Goal: Information Seeking & Learning: Learn about a topic

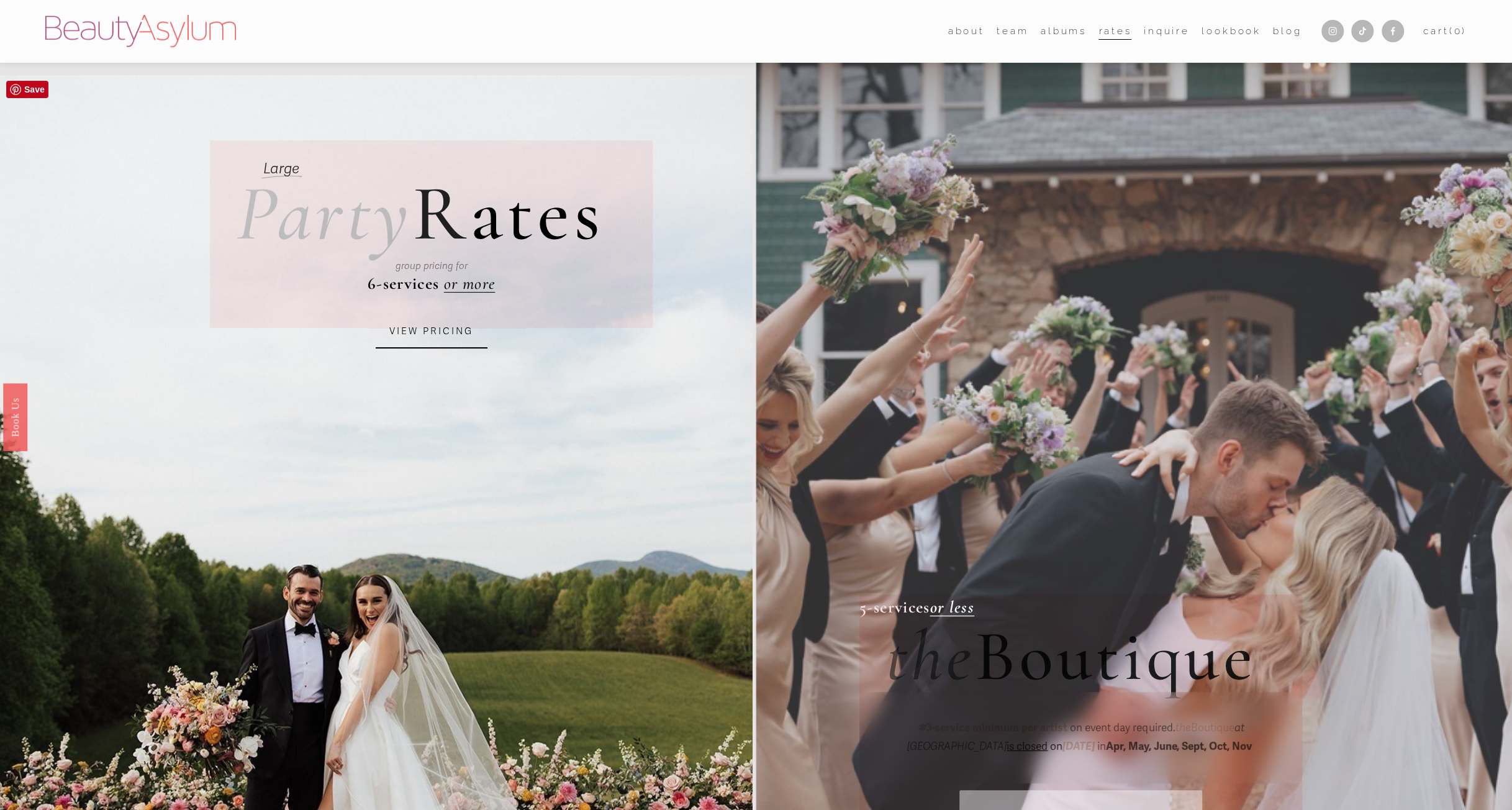
click at [450, 331] on link "VIEW PRICING" at bounding box center [432, 331] width 112 height 34
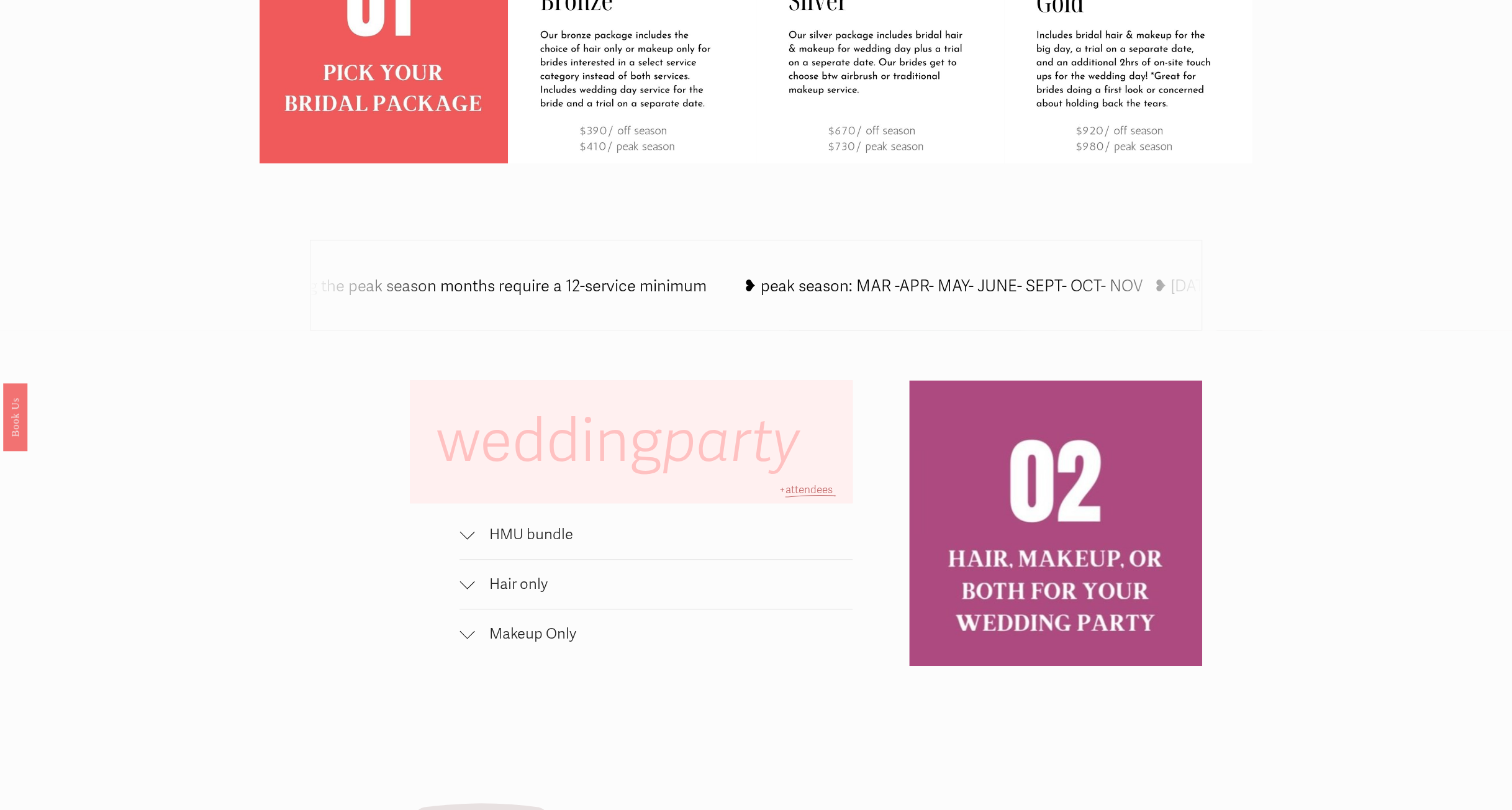
scroll to position [932, 0]
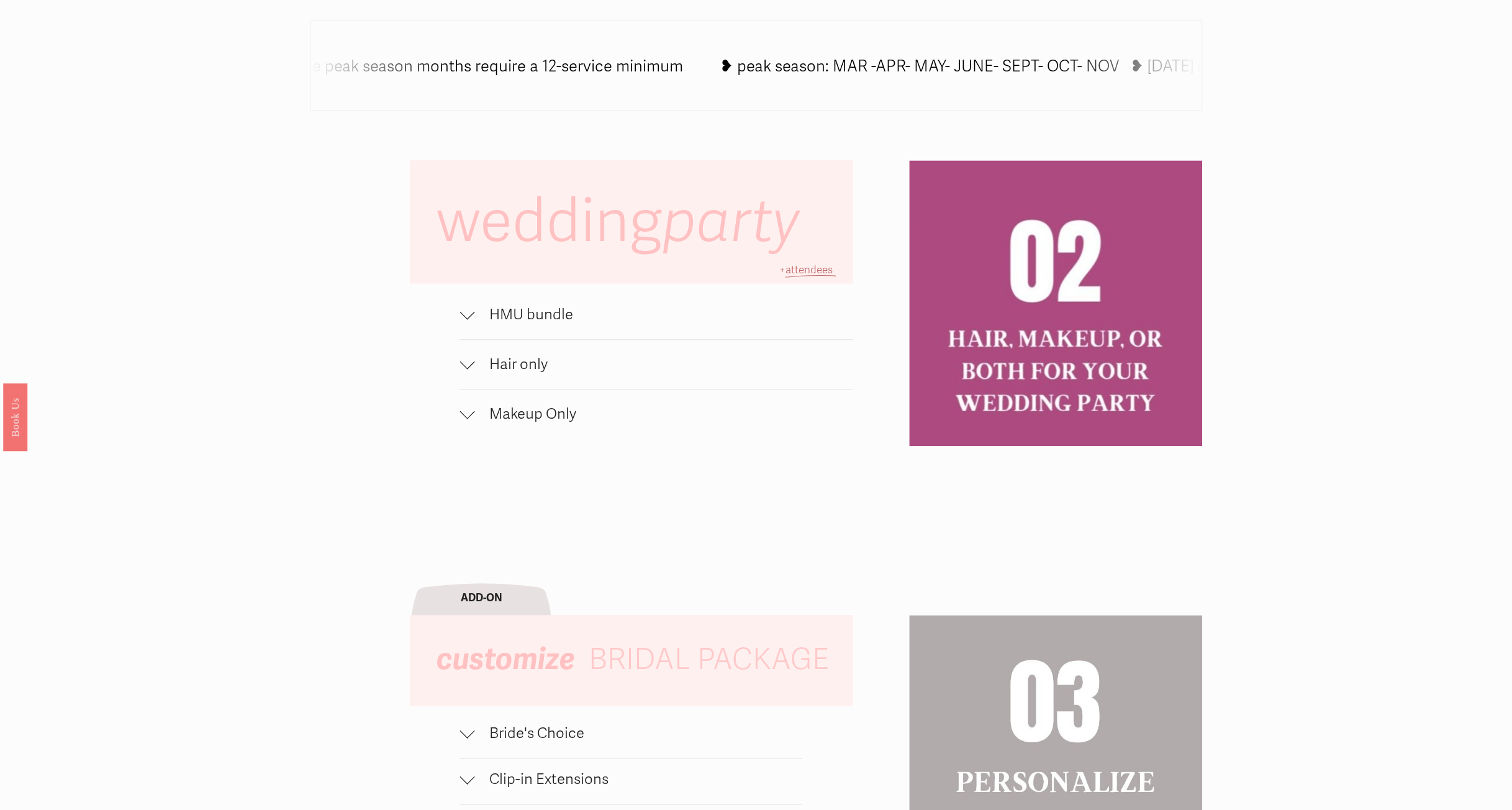
click at [465, 318] on div at bounding box center [467, 312] width 15 height 15
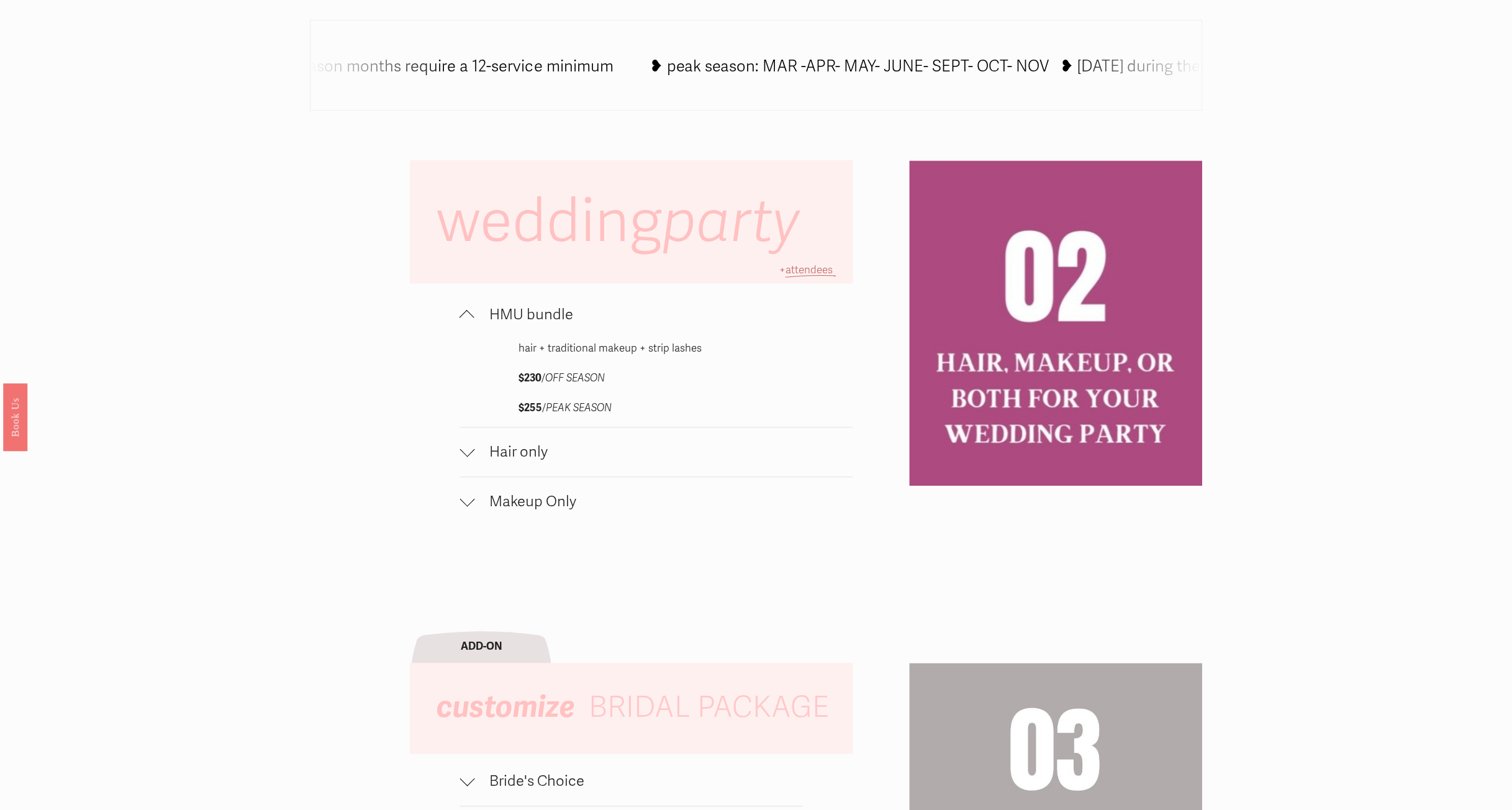
click at [465, 318] on div at bounding box center [467, 318] width 15 height 15
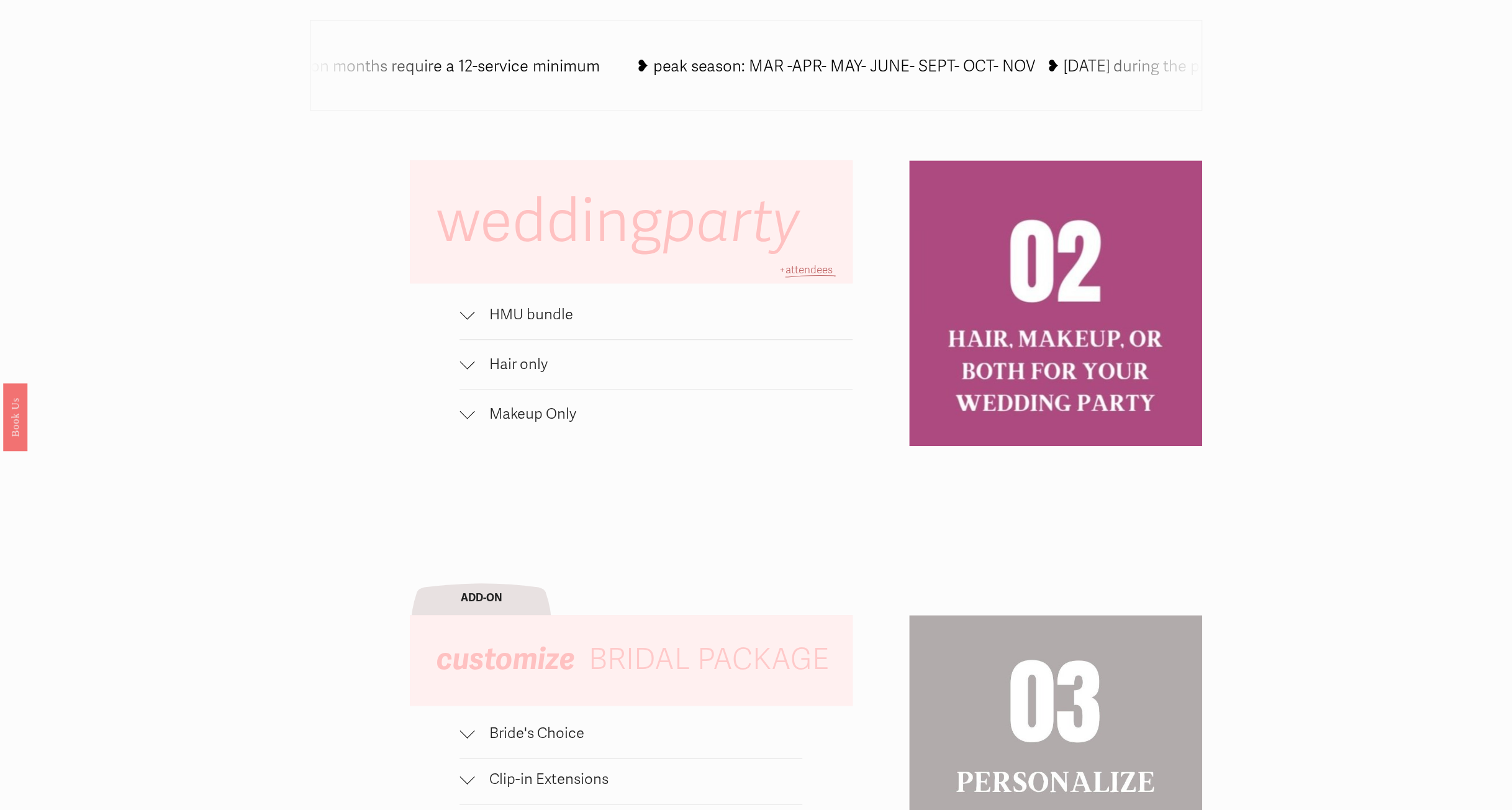
click at [473, 353] on button "Hair only" at bounding box center [656, 365] width 393 height 49
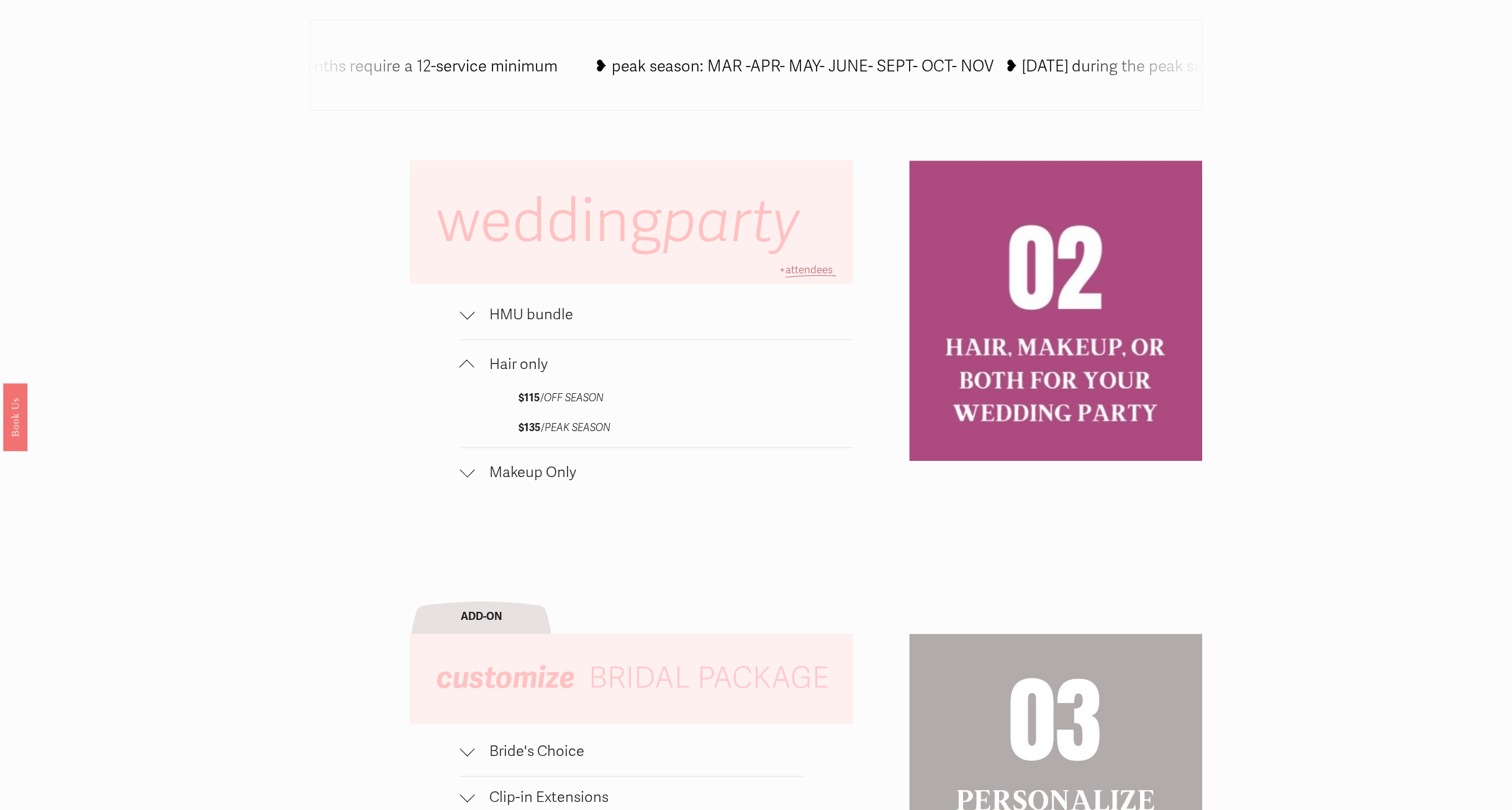
click at [473, 353] on button "Hair only" at bounding box center [656, 365] width 393 height 49
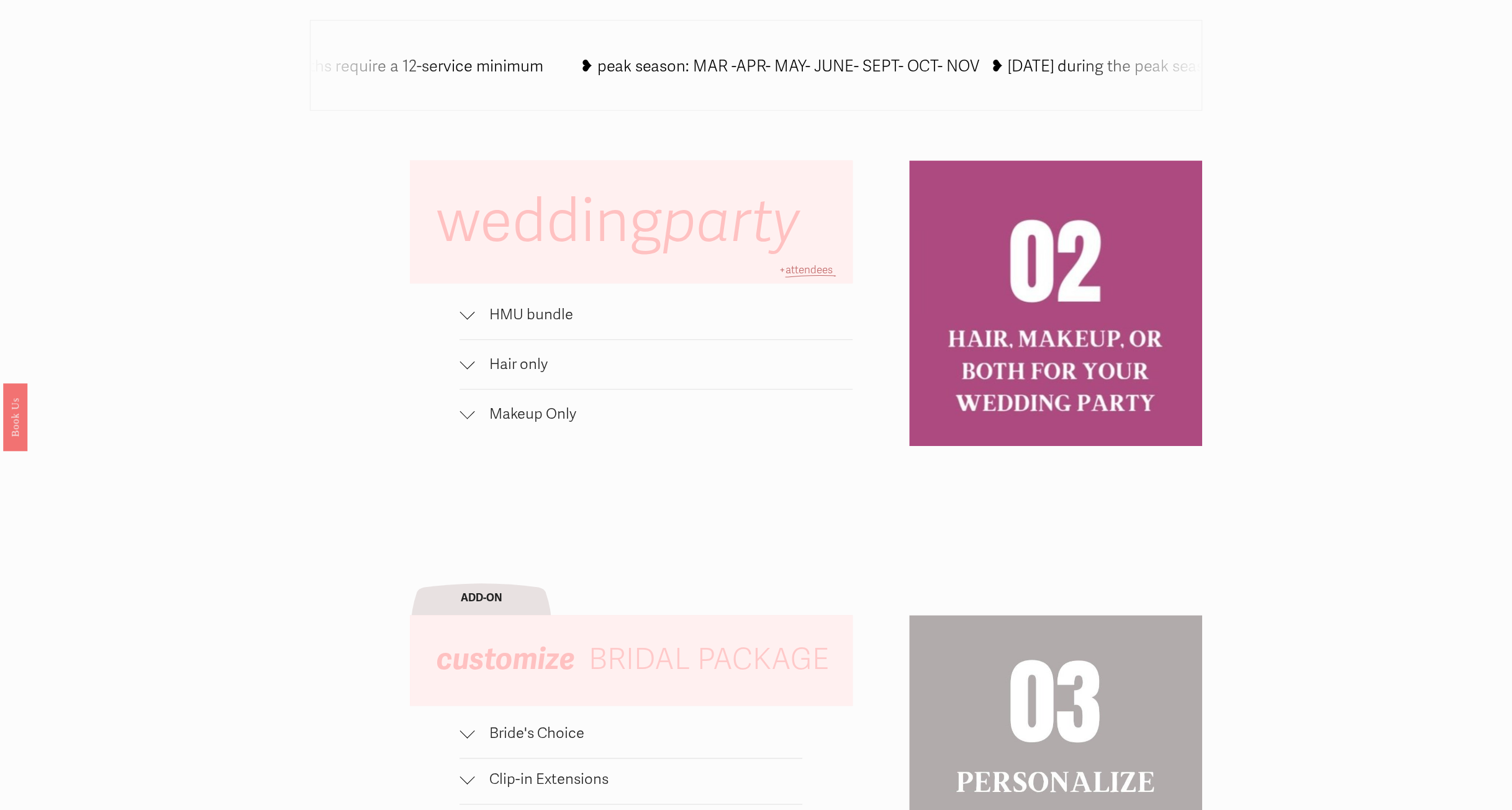
click at [473, 414] on div at bounding box center [467, 414] width 15 height 15
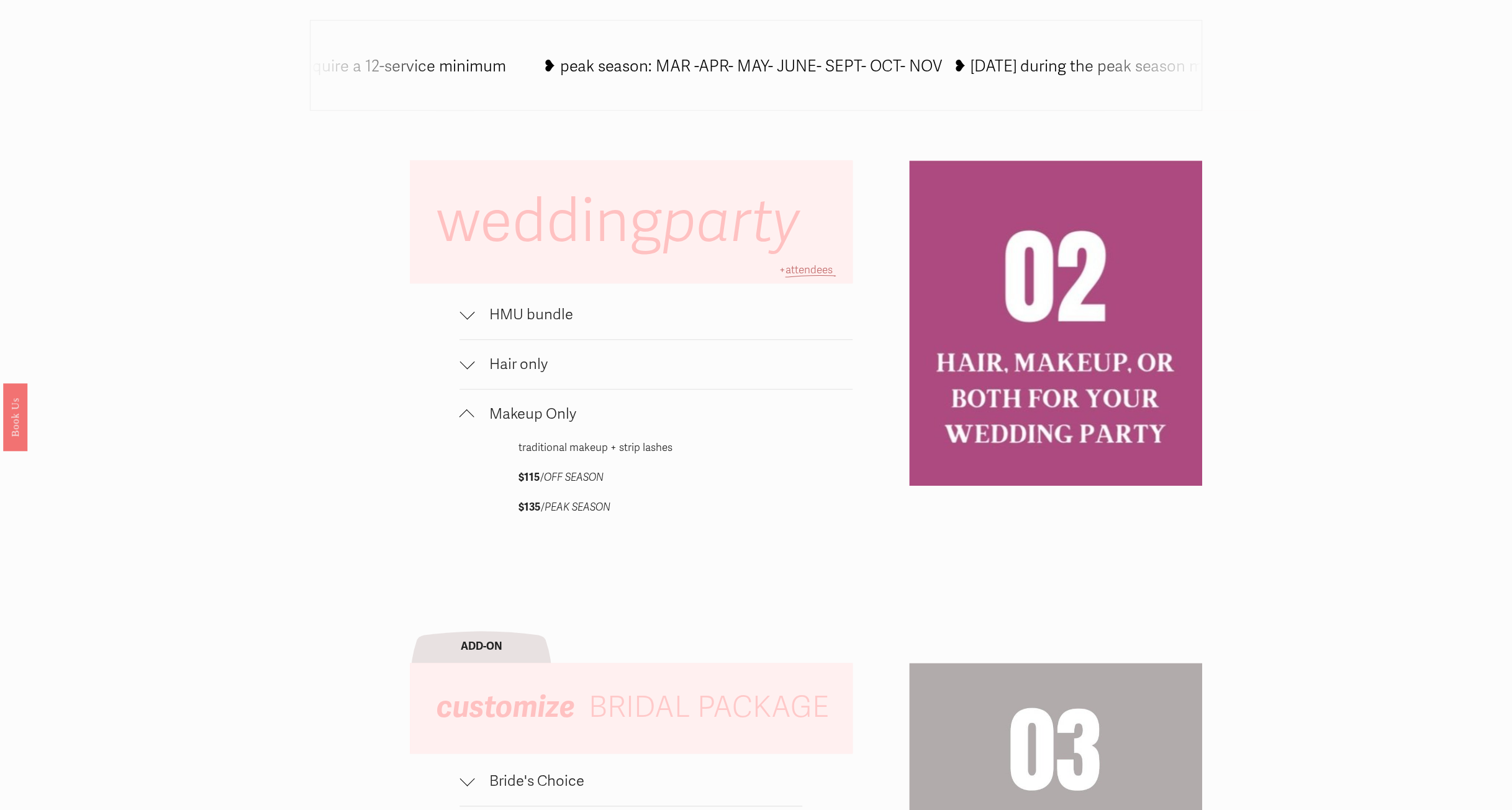
click at [473, 414] on div at bounding box center [467, 414] width 15 height 15
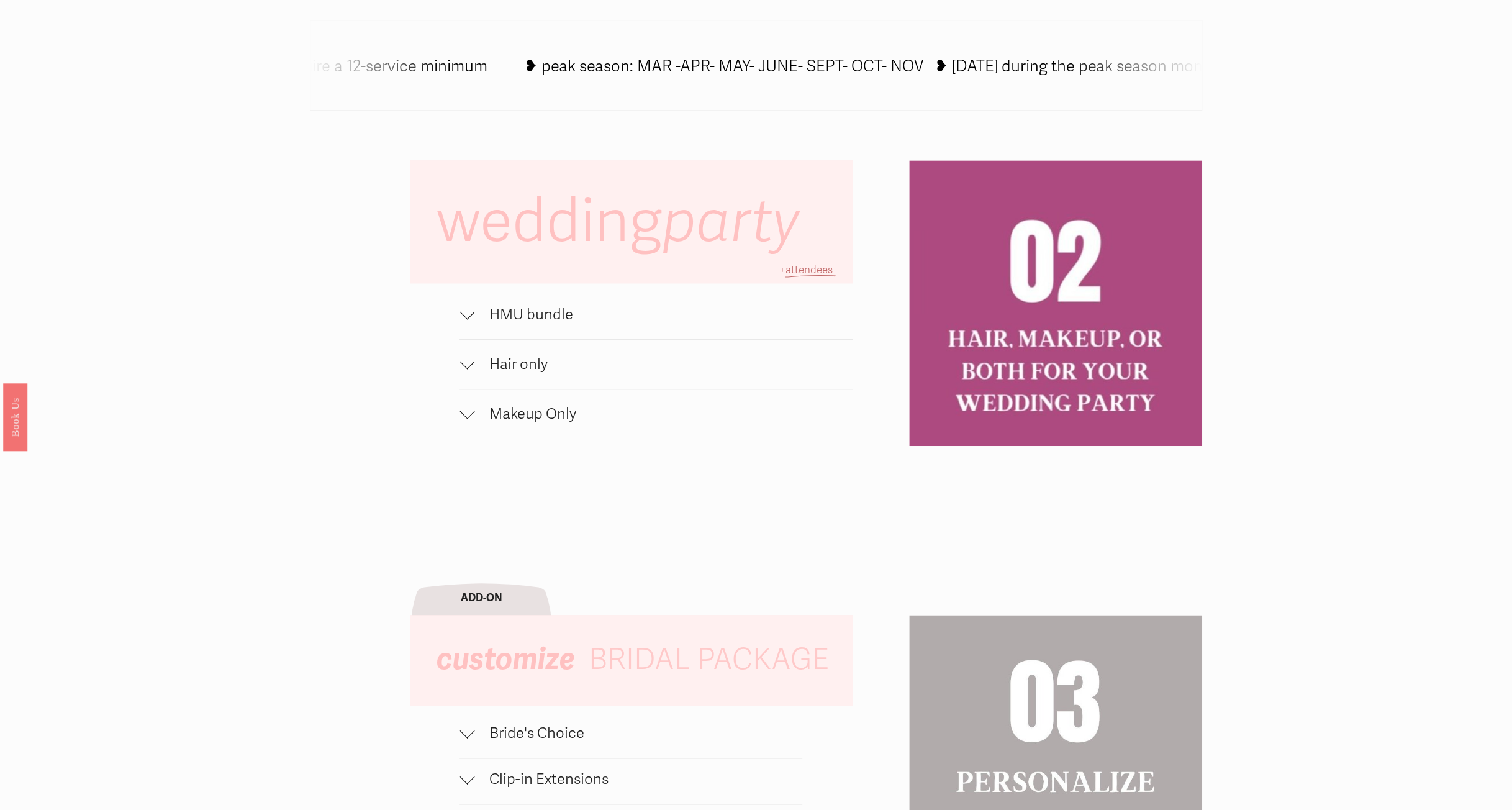
click at [465, 366] on div at bounding box center [467, 362] width 15 height 15
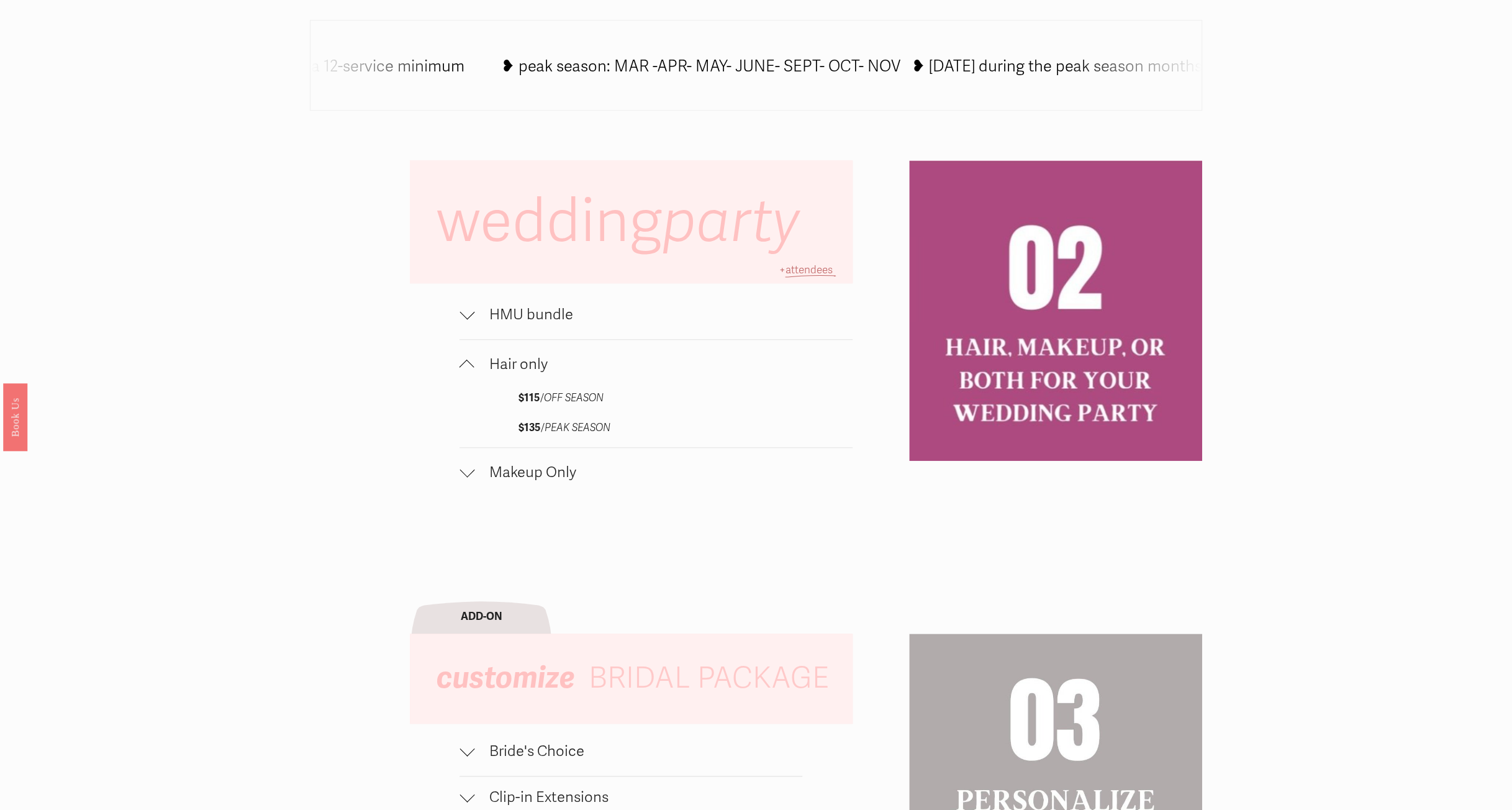
click at [465, 354] on button "Hair only" at bounding box center [656, 365] width 393 height 49
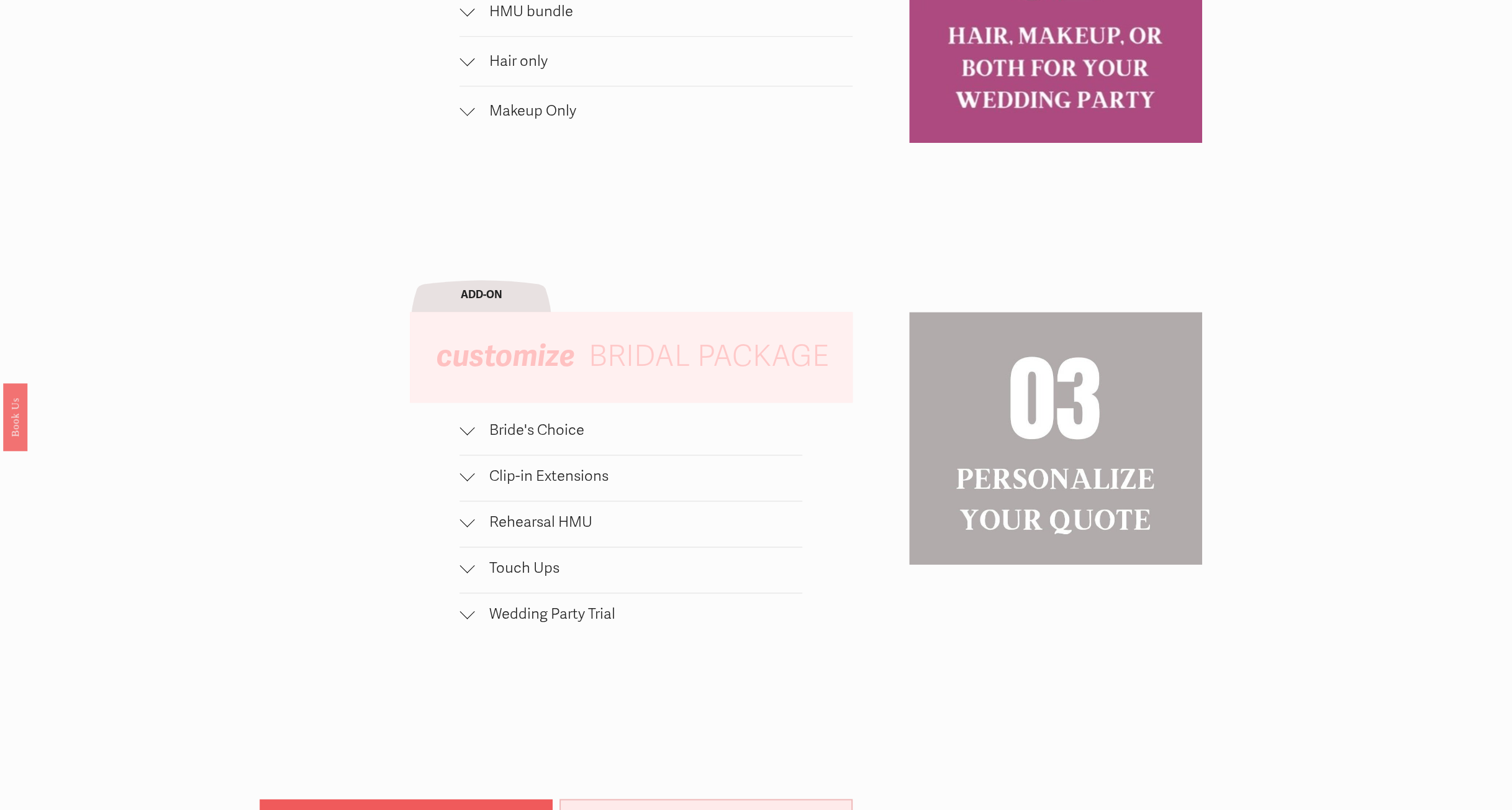
scroll to position [1243, 0]
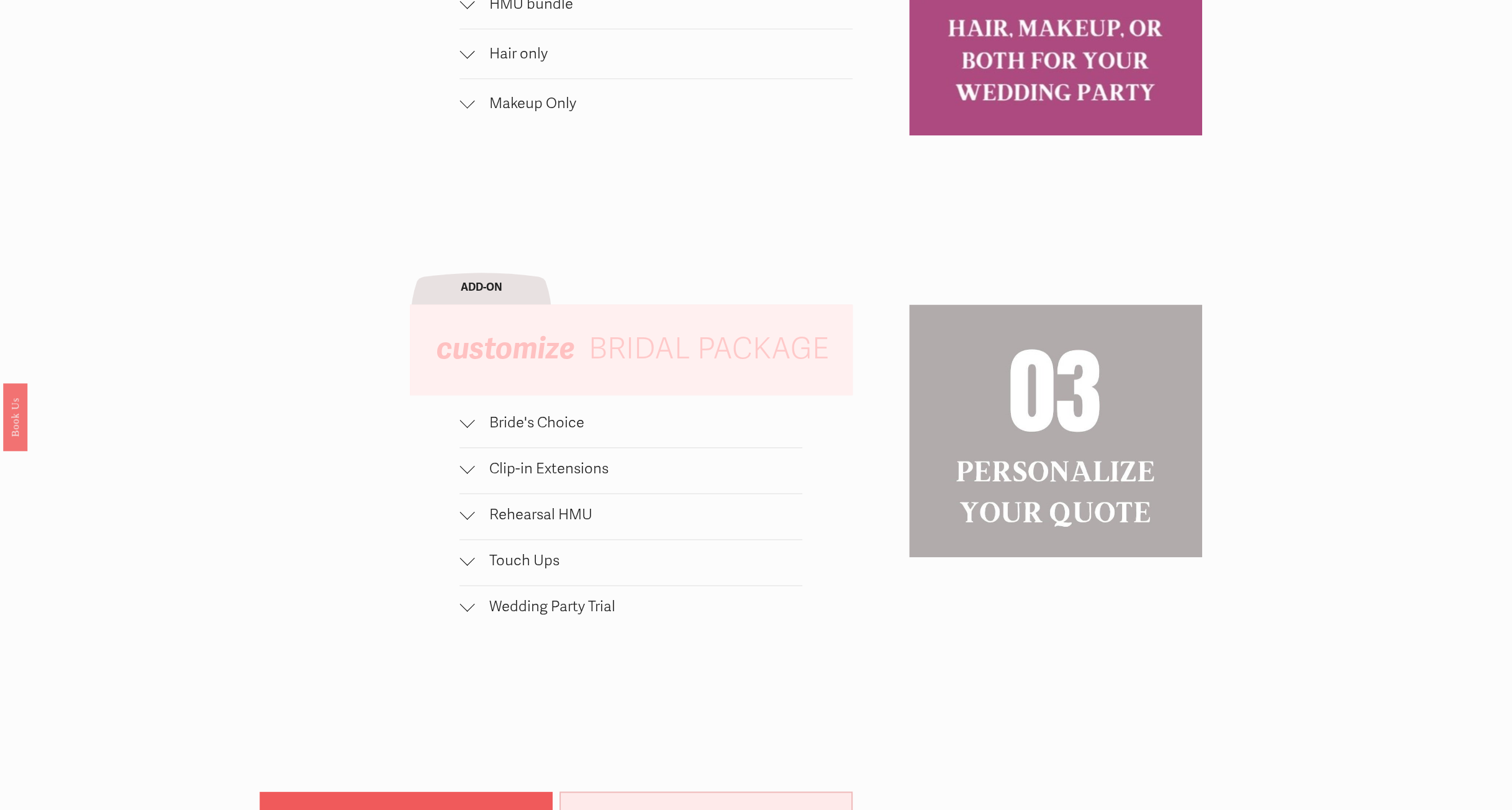
click at [468, 421] on div at bounding box center [467, 420] width 15 height 15
click at [468, 421] on div at bounding box center [467, 425] width 15 height 15
click at [473, 460] on button "Clip-in Extensions" at bounding box center [630, 470] width 343 height 46
click at [473, 462] on div at bounding box center [467, 469] width 15 height 15
click at [461, 503] on button "Rehearsal HMU" at bounding box center [630, 516] width 343 height 46
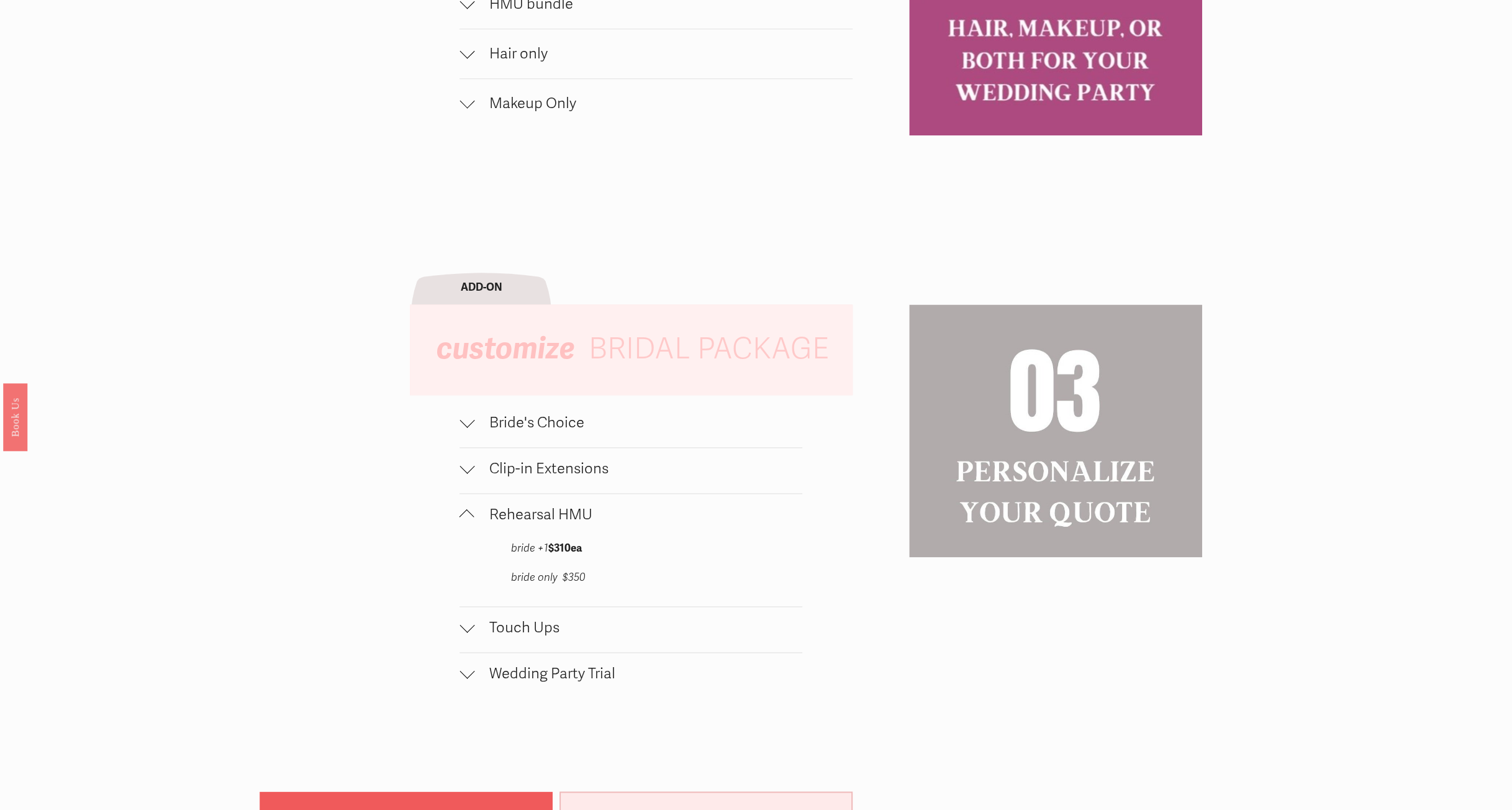
click at [462, 508] on div at bounding box center [467, 514] width 15 height 15
click at [460, 543] on button "Touch Ups" at bounding box center [630, 562] width 343 height 46
drag, startPoint x: 460, startPoint y: 551, endPoint x: 477, endPoint y: 589, distance: 41.6
click at [461, 553] on button "Touch Ups" at bounding box center [630, 562] width 343 height 46
click at [477, 607] on span "Wedding Party Trial" at bounding box center [638, 607] width 328 height 18
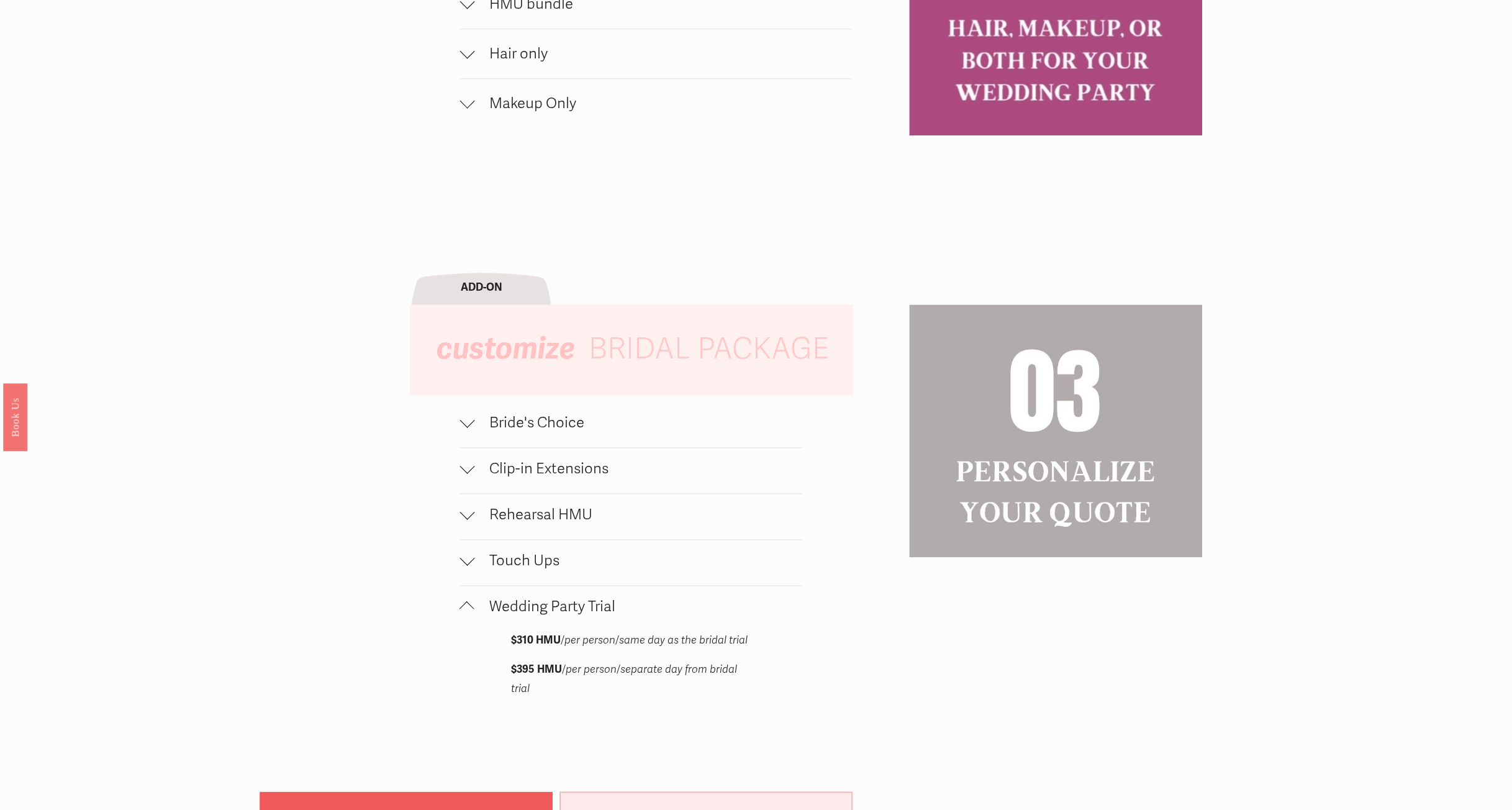
click at [476, 606] on span "Wedding Party Trial" at bounding box center [638, 607] width 328 height 18
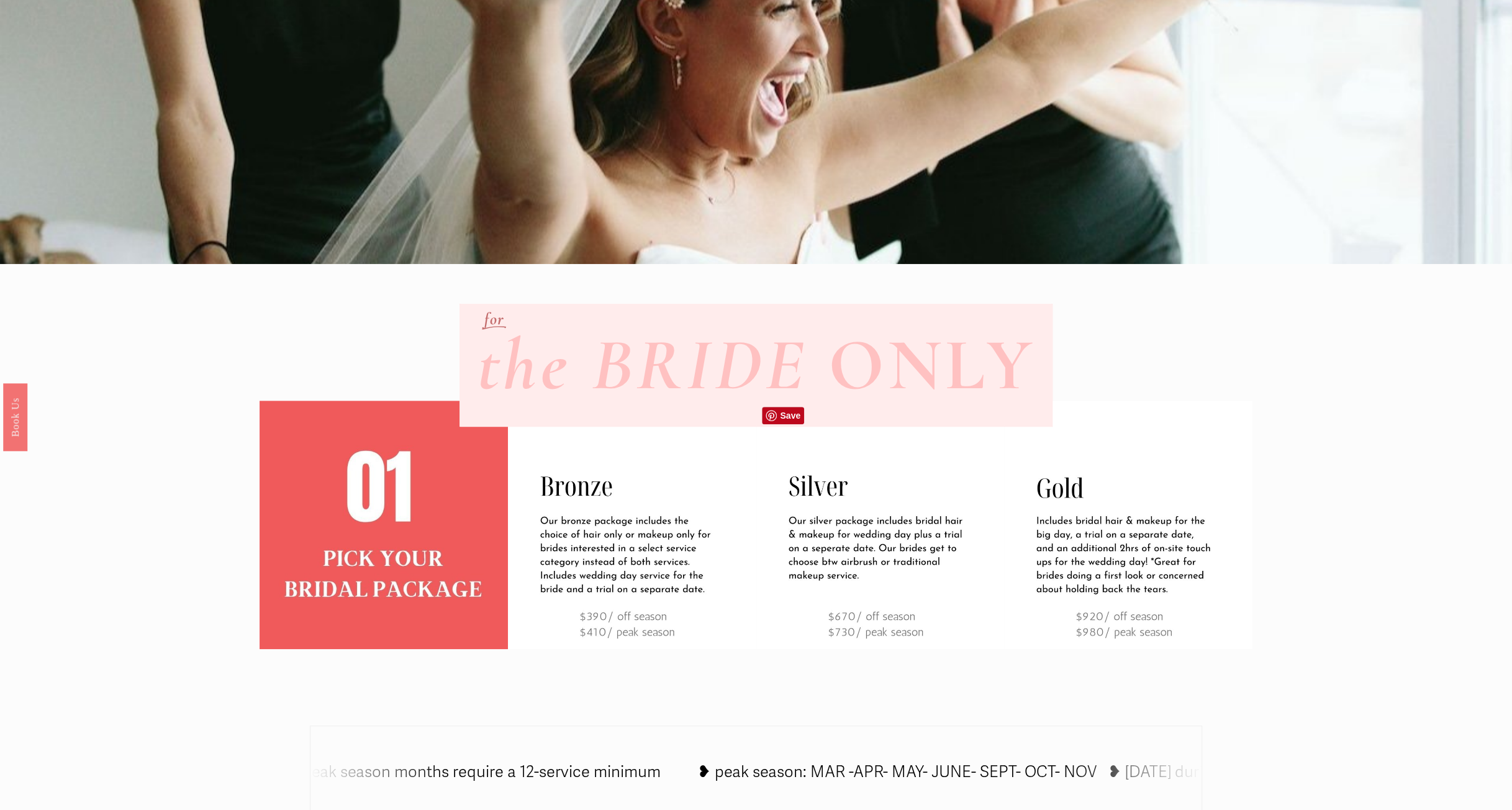
scroll to position [0, 0]
